Goal: Task Accomplishment & Management: Use online tool/utility

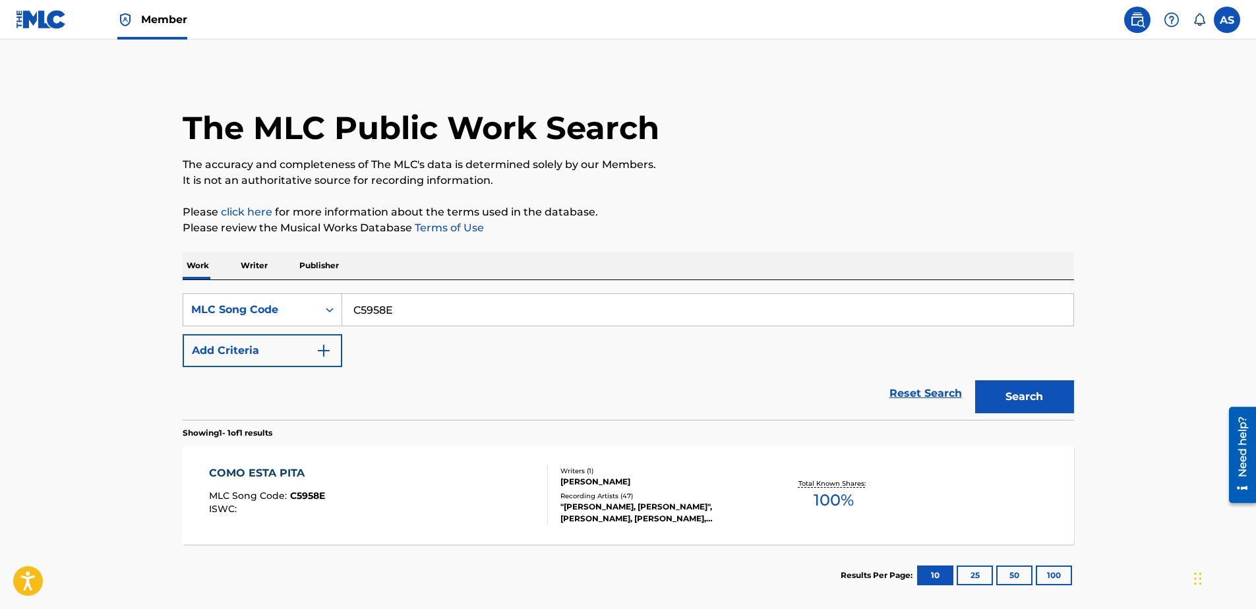
click at [44, 26] on img at bounding box center [41, 19] width 51 height 19
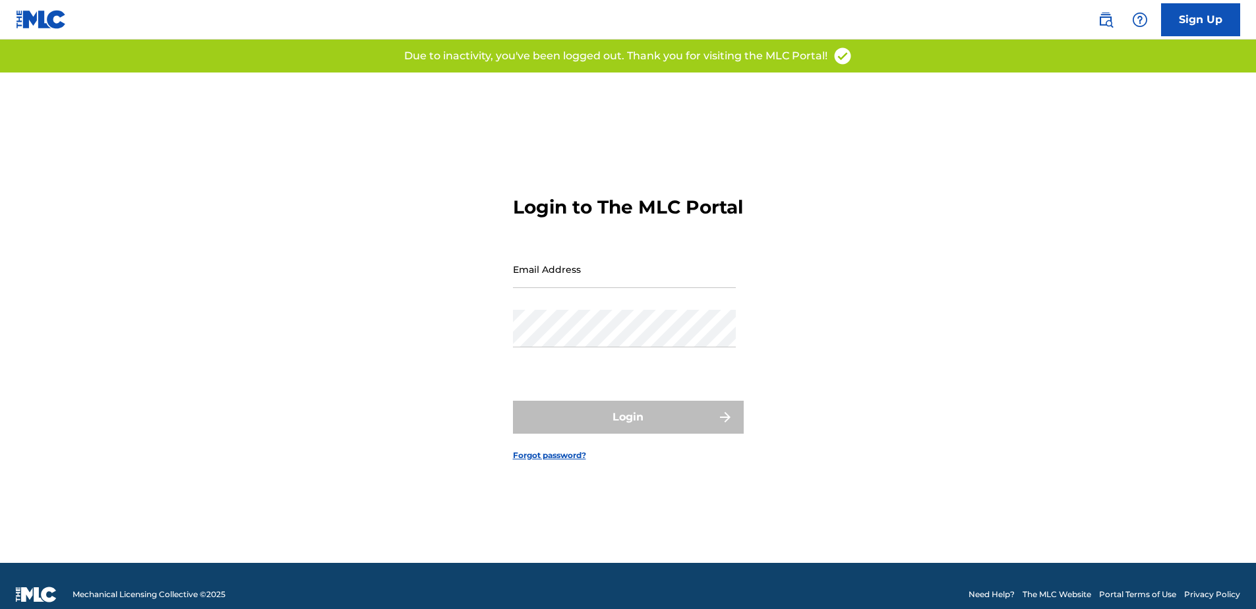
type input "[EMAIL_ADDRESS][DOMAIN_NAME]"
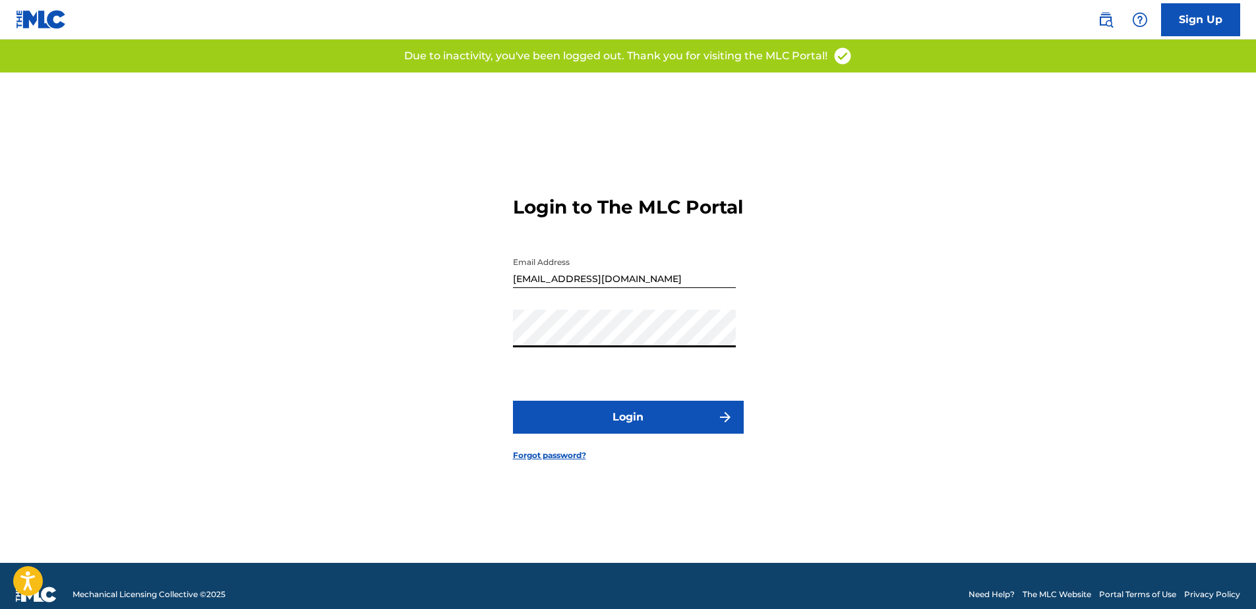
click at [931, 295] on div "Login to The MLC Portal Email Address [EMAIL_ADDRESS][DOMAIN_NAME] Password Log…" at bounding box center [628, 318] width 923 height 490
click at [610, 432] on button "Login" at bounding box center [628, 417] width 231 height 33
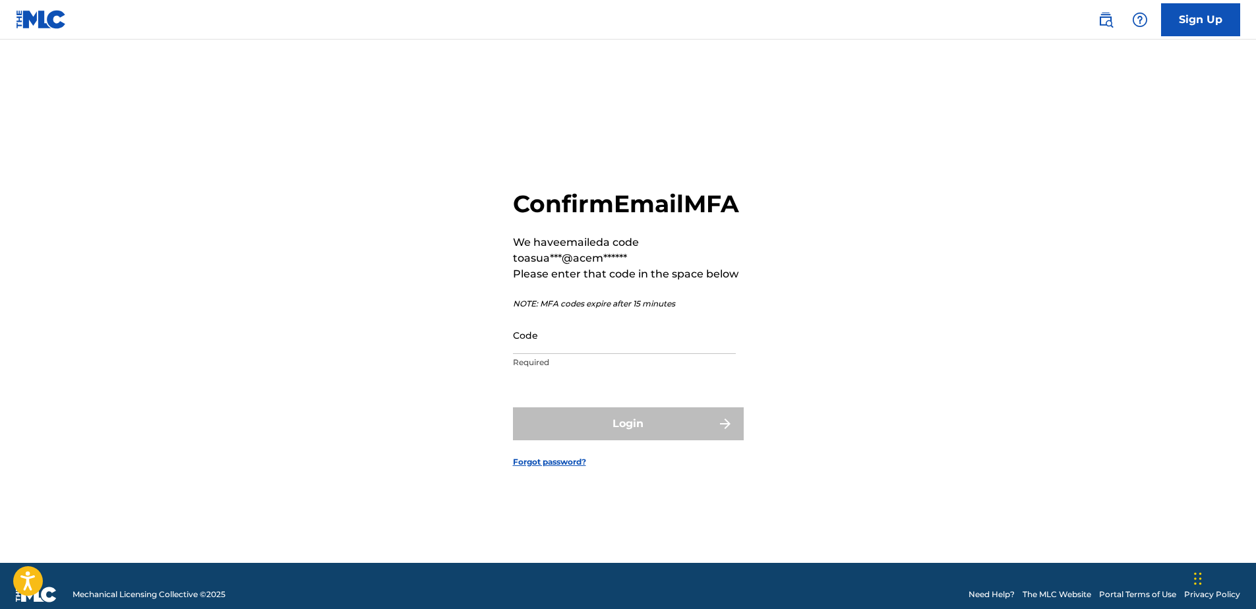
click at [524, 354] on input "Code" at bounding box center [624, 335] width 223 height 38
paste input "740802"
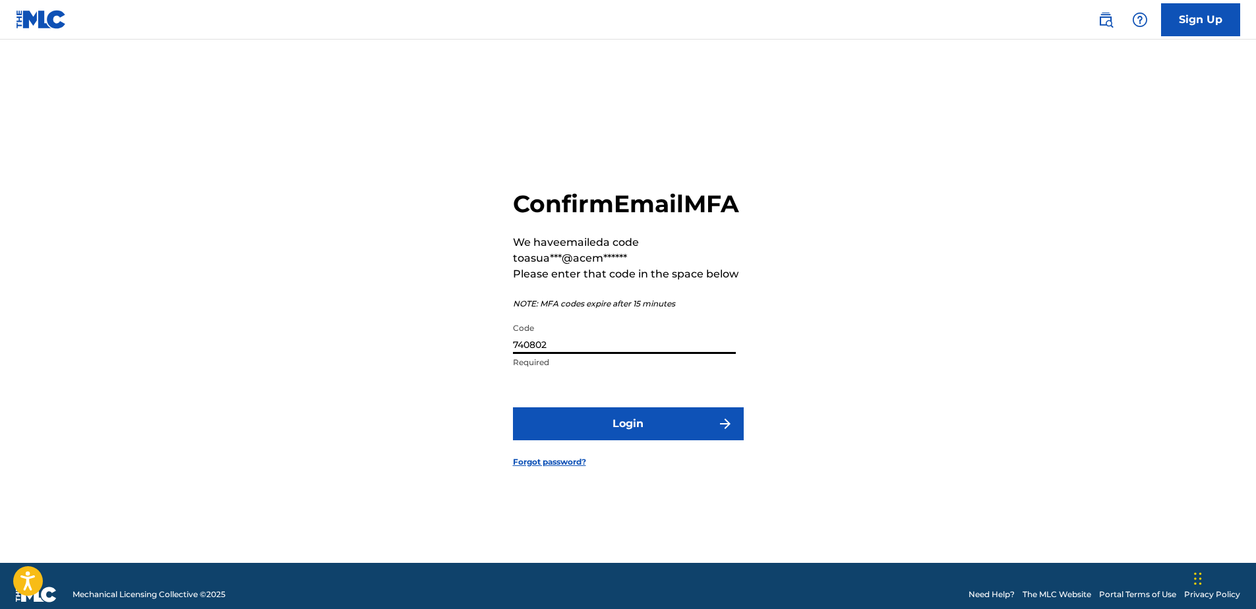
type input "740802"
click at [640, 440] on button "Login" at bounding box center [628, 423] width 231 height 33
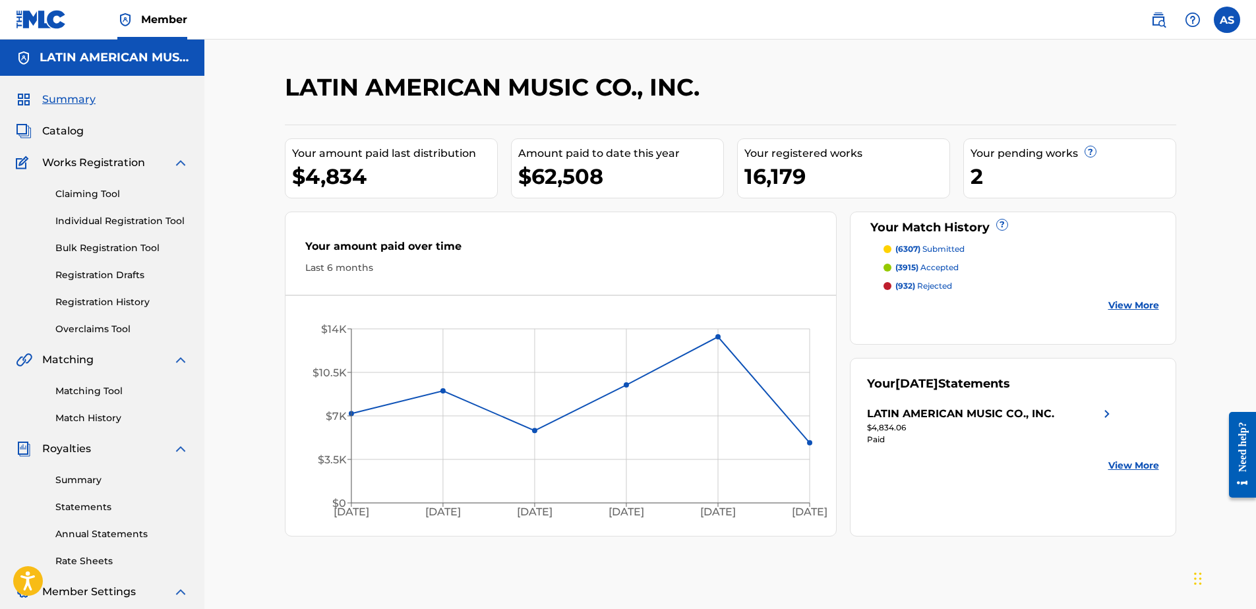
click at [110, 391] on link "Matching Tool" at bounding box center [121, 391] width 133 height 14
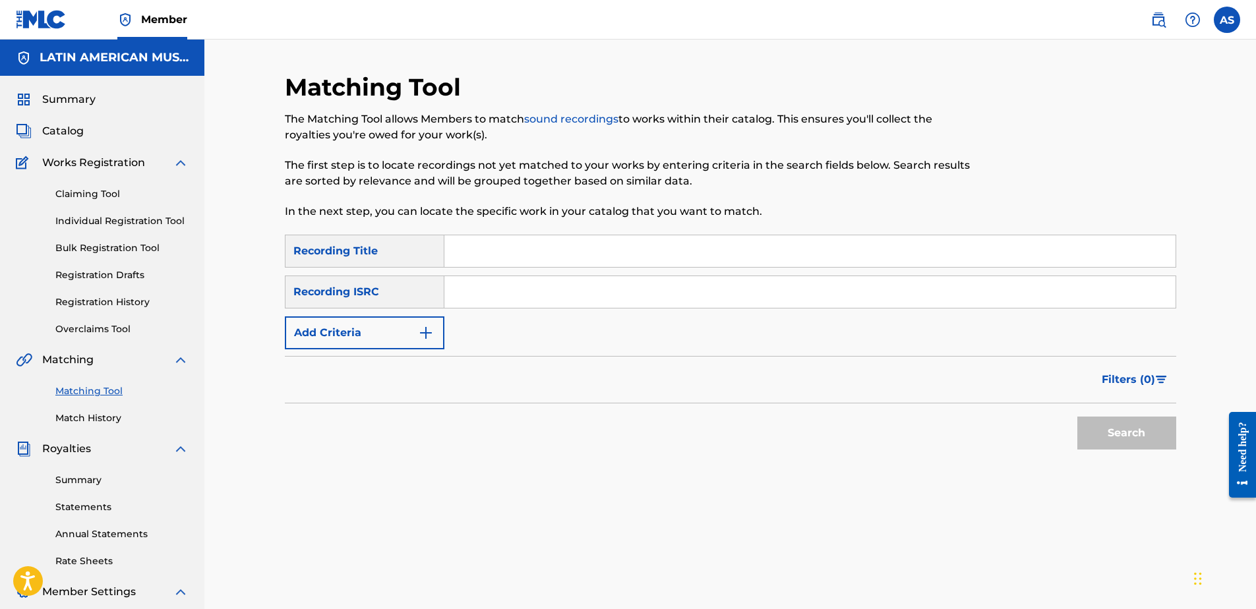
click at [502, 267] on div "Search Form" at bounding box center [810, 251] width 732 height 33
click at [521, 262] on input "Search Form" at bounding box center [809, 251] width 731 height 32
click at [566, 248] on input "calypso, bomba y plkena" at bounding box center [809, 251] width 731 height 32
type input "calypso, bomba y plena"
click at [391, 287] on div "Recording ISRC" at bounding box center [365, 292] width 160 height 33
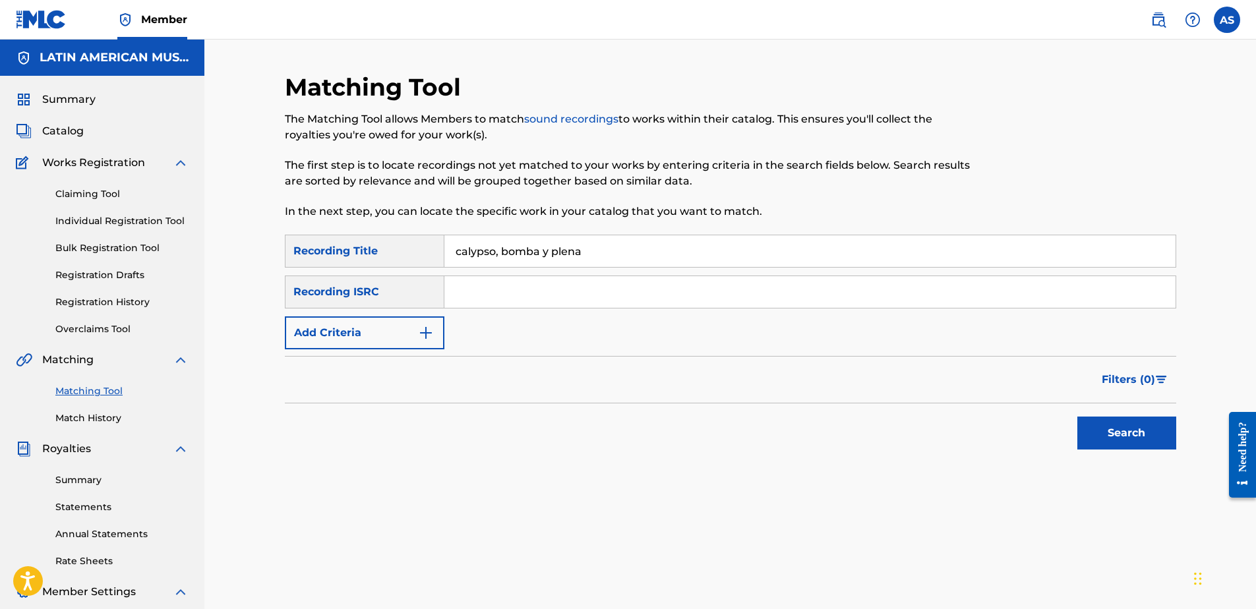
click at [380, 325] on button "Add Criteria" at bounding box center [365, 332] width 160 height 33
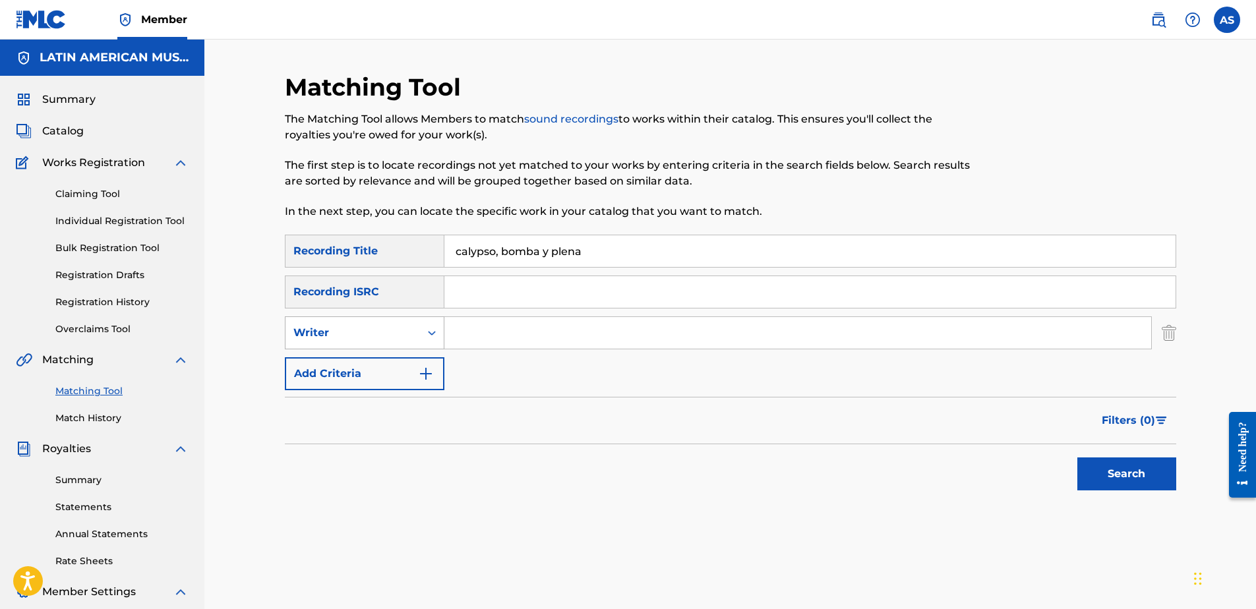
click at [371, 332] on div "Writer" at bounding box center [352, 333] width 119 height 16
drag, startPoint x: 349, startPoint y: 368, endPoint x: 455, endPoint y: 349, distance: 107.1
click at [351, 369] on div "Recording Artist" at bounding box center [364, 365] width 158 height 33
click at [467, 336] on input "Search Form" at bounding box center [797, 333] width 707 height 32
type input "mana"
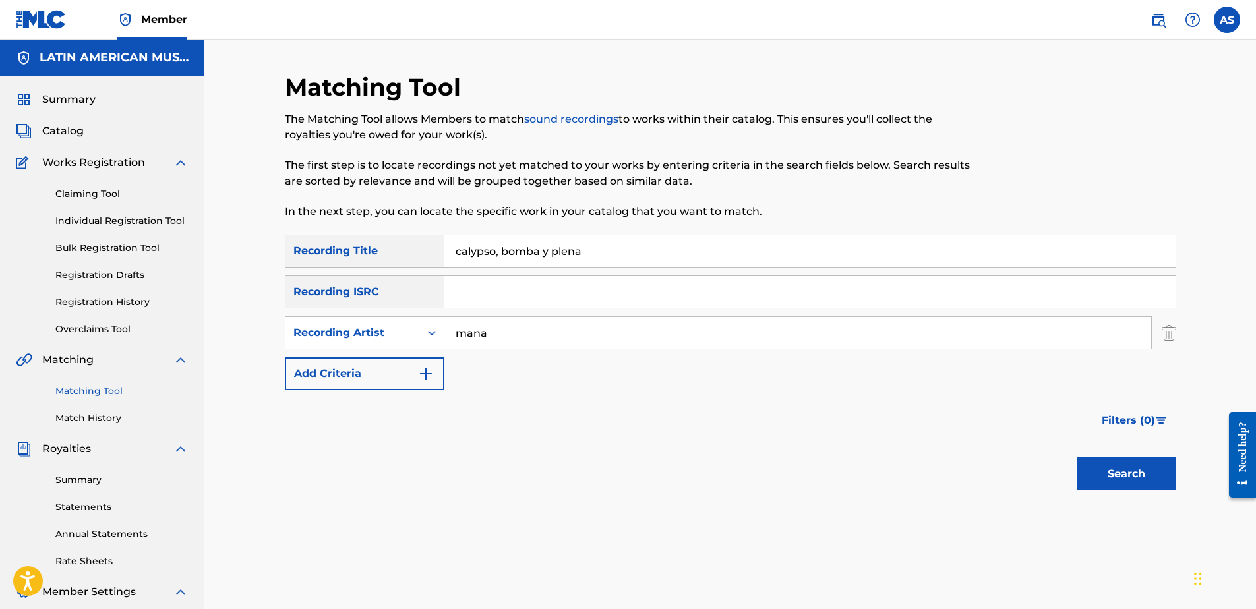
click at [1077, 457] on button "Search" at bounding box center [1126, 473] width 99 height 33
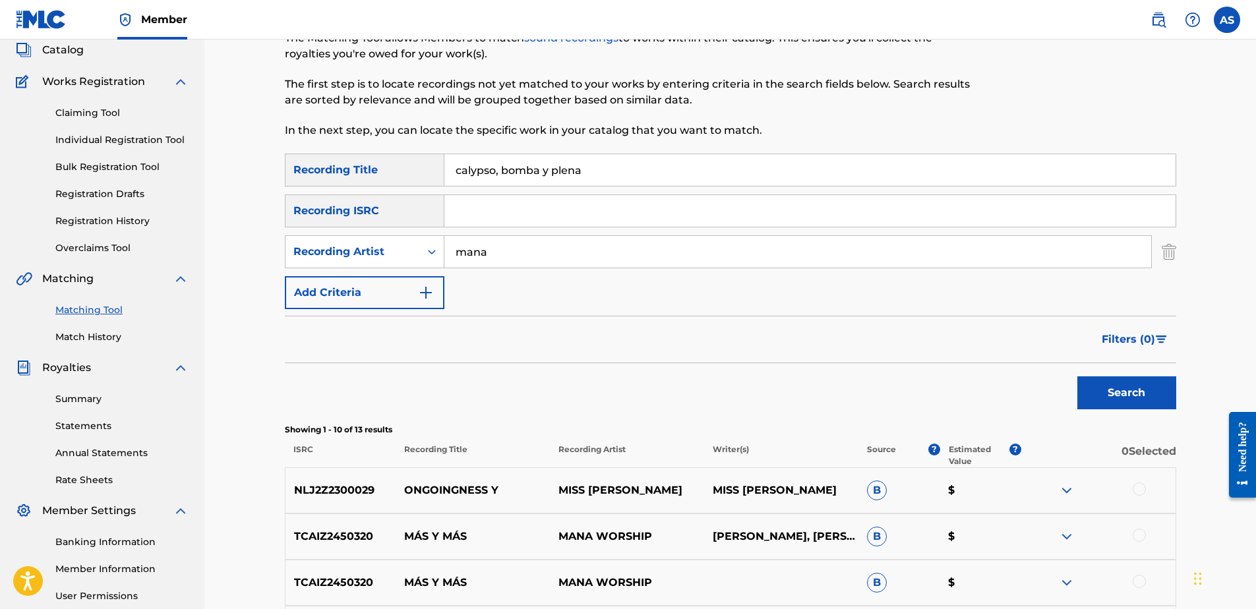
scroll to position [66, 0]
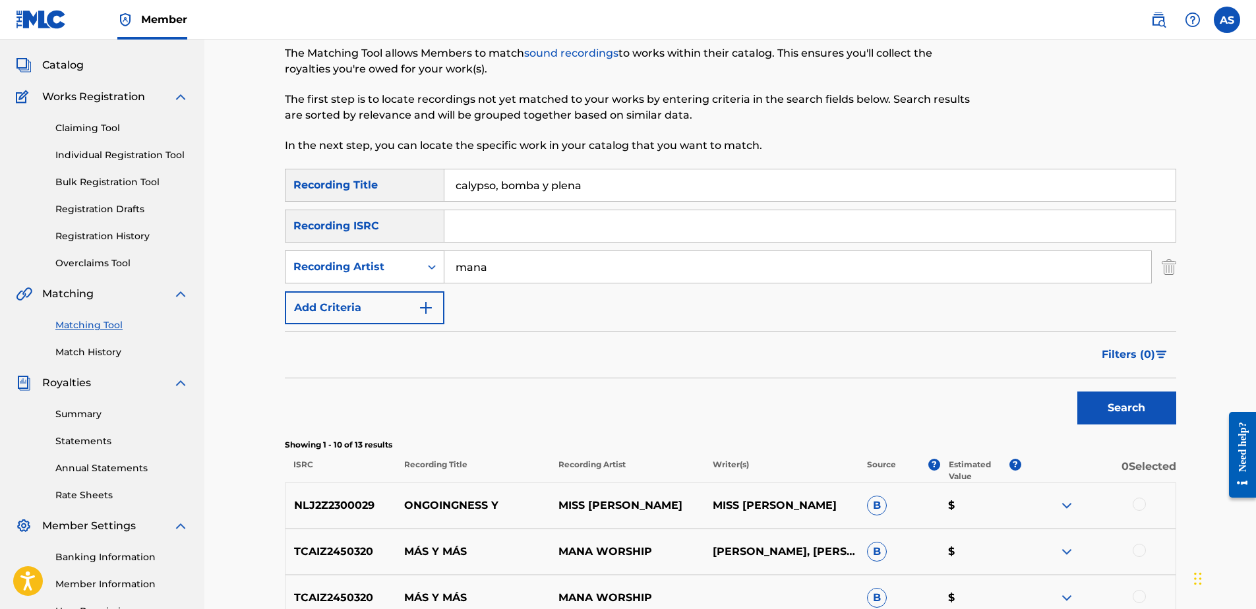
click at [409, 266] on div "Recording Artist" at bounding box center [352, 267] width 119 height 16
click at [533, 267] on input "mana" at bounding box center [797, 267] width 707 height 32
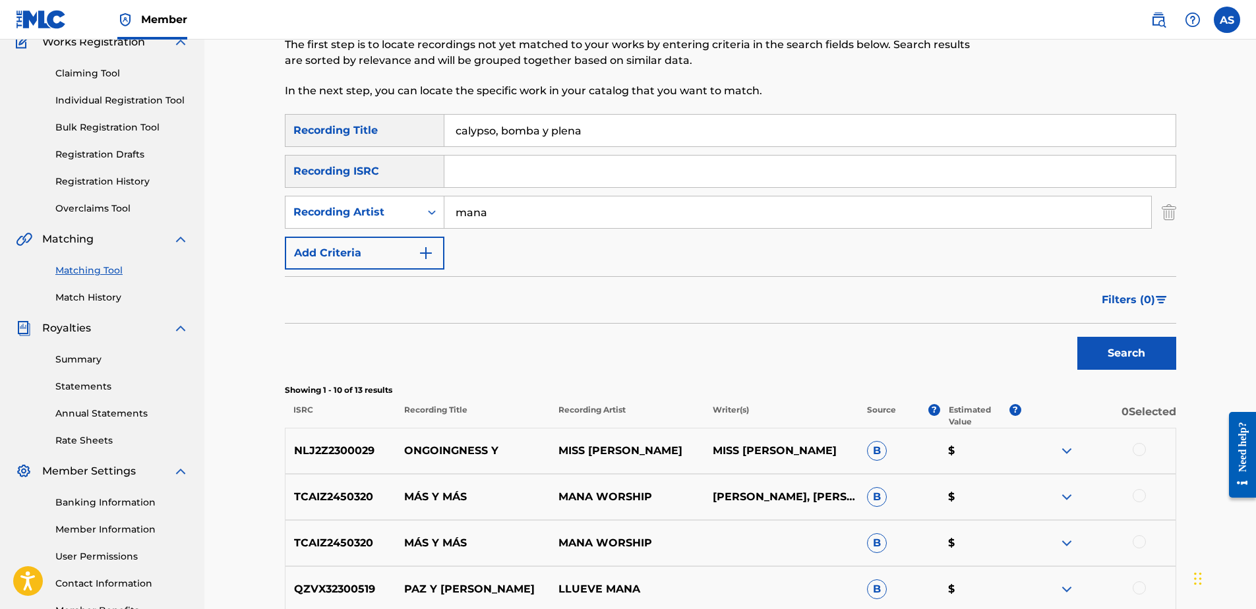
scroll to position [132, 0]
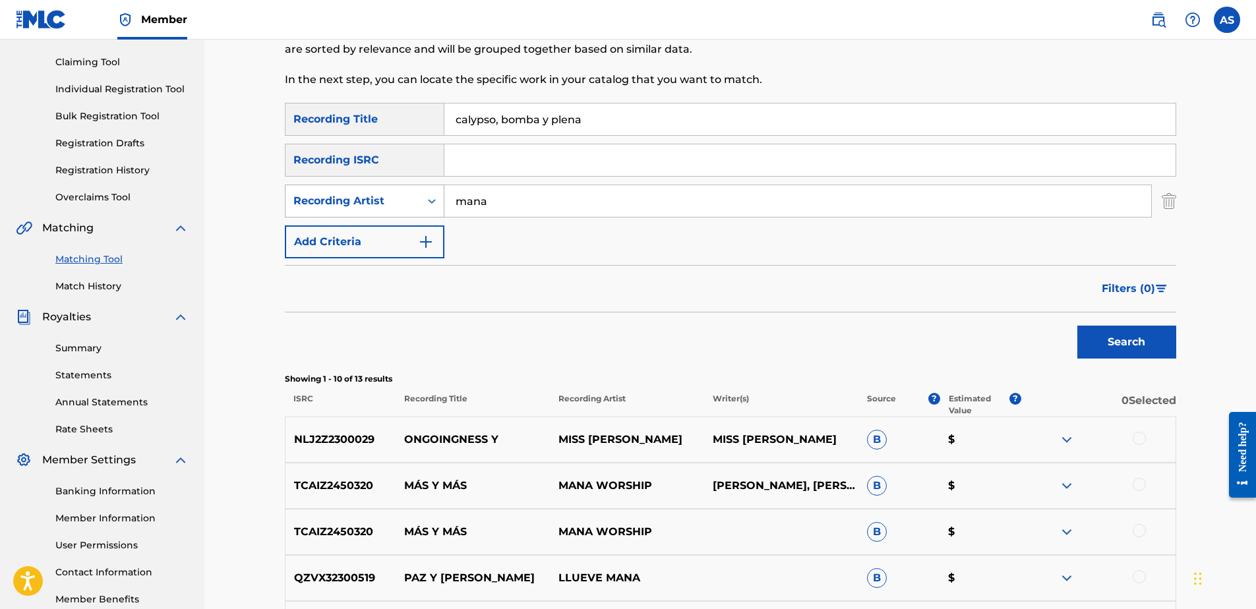
drag, startPoint x: 493, startPoint y: 210, endPoint x: 384, endPoint y: 199, distance: 110.0
click at [384, 199] on div "SearchWithCriteriab37a80f8-a915-4398-b416-5856558294d6 Recording Artist [PERSON…" at bounding box center [730, 201] width 891 height 33
click at [1129, 341] on button "Search" at bounding box center [1126, 342] width 99 height 33
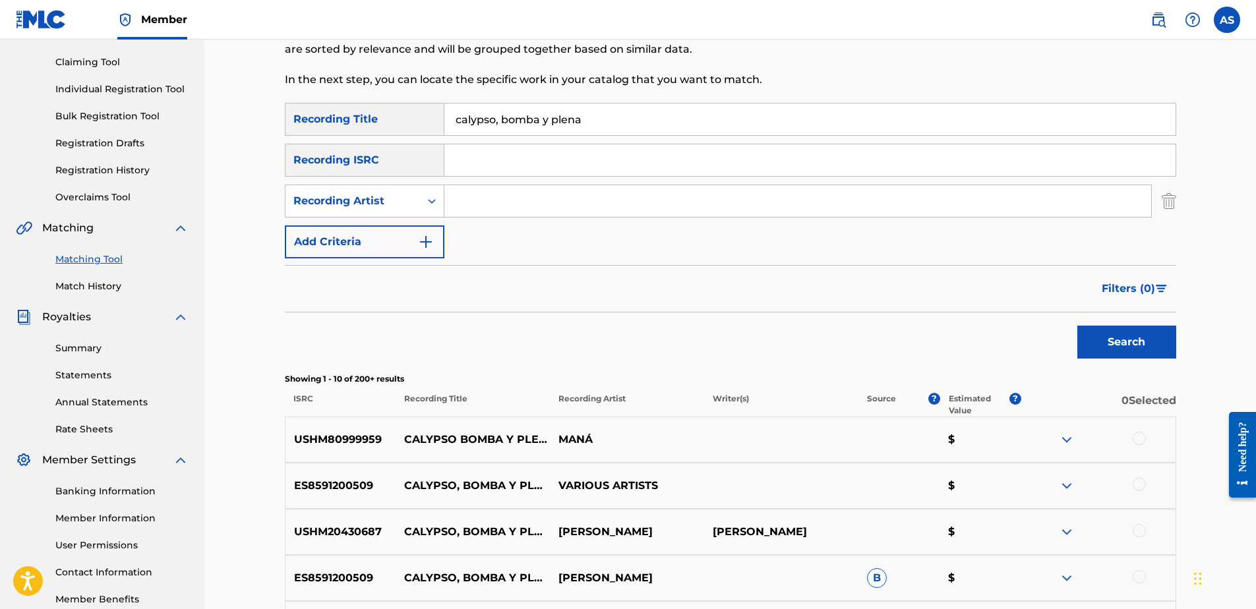
click at [1070, 442] on img at bounding box center [1067, 440] width 16 height 16
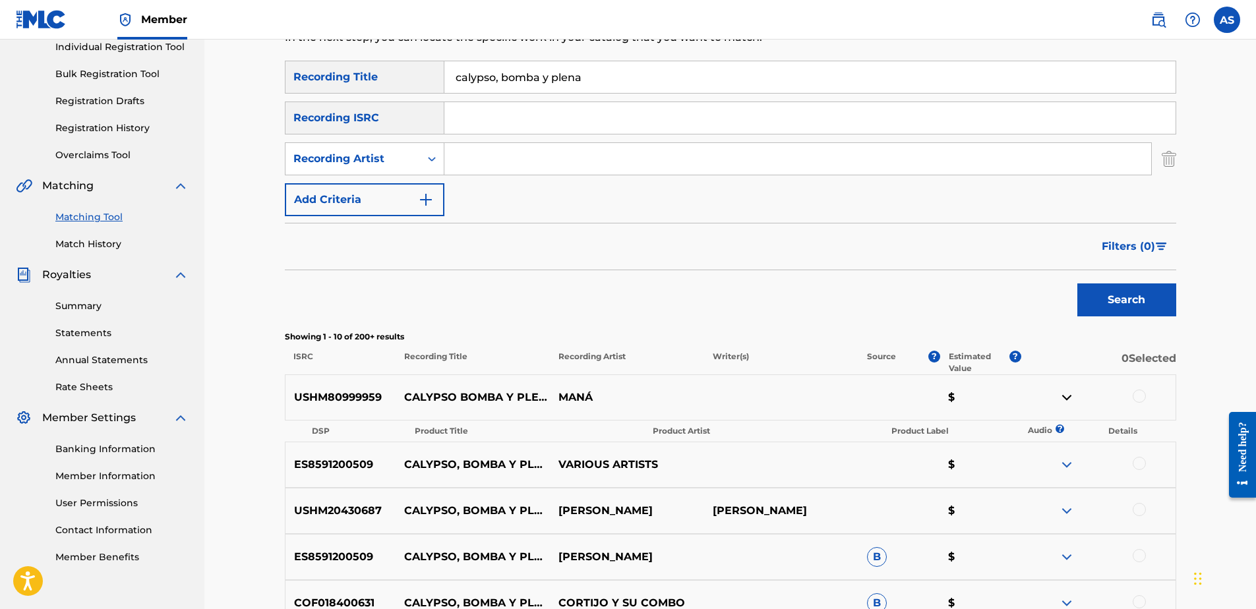
scroll to position [198, 0]
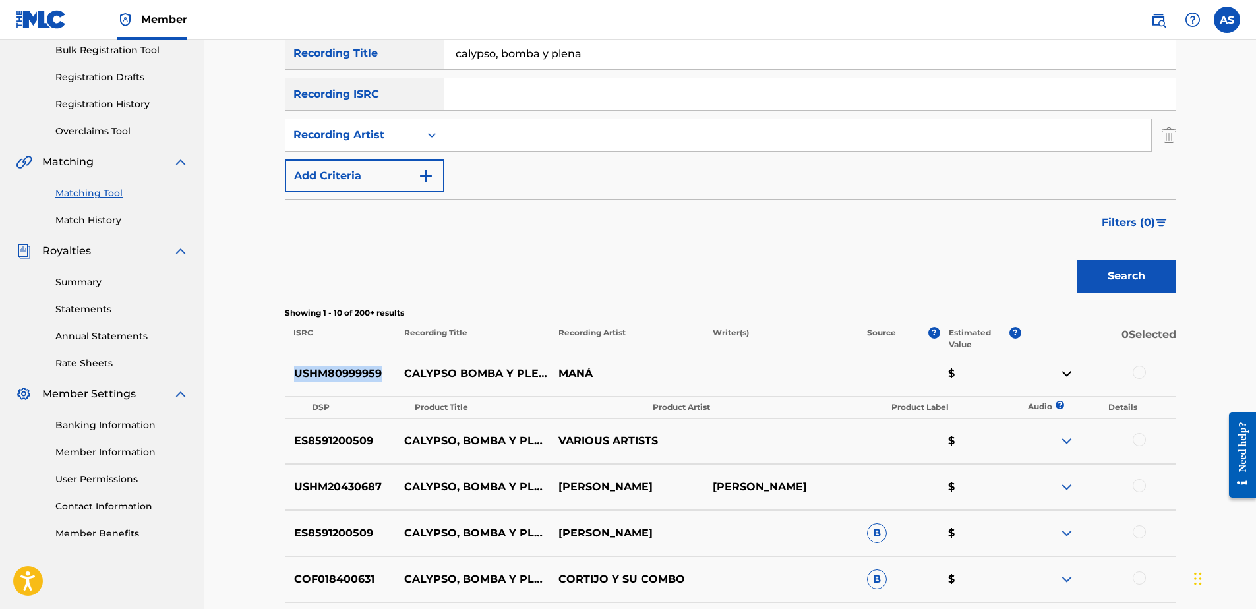
drag, startPoint x: 382, startPoint y: 372, endPoint x: 283, endPoint y: 360, distance: 98.9
click at [283, 360] on div "Matching Tool The Matching Tool allows Members to match sound recordings to wor…" at bounding box center [730, 403] width 923 height 1057
copy p "USHM80999959"
